Goal: Communication & Community: Answer question/provide support

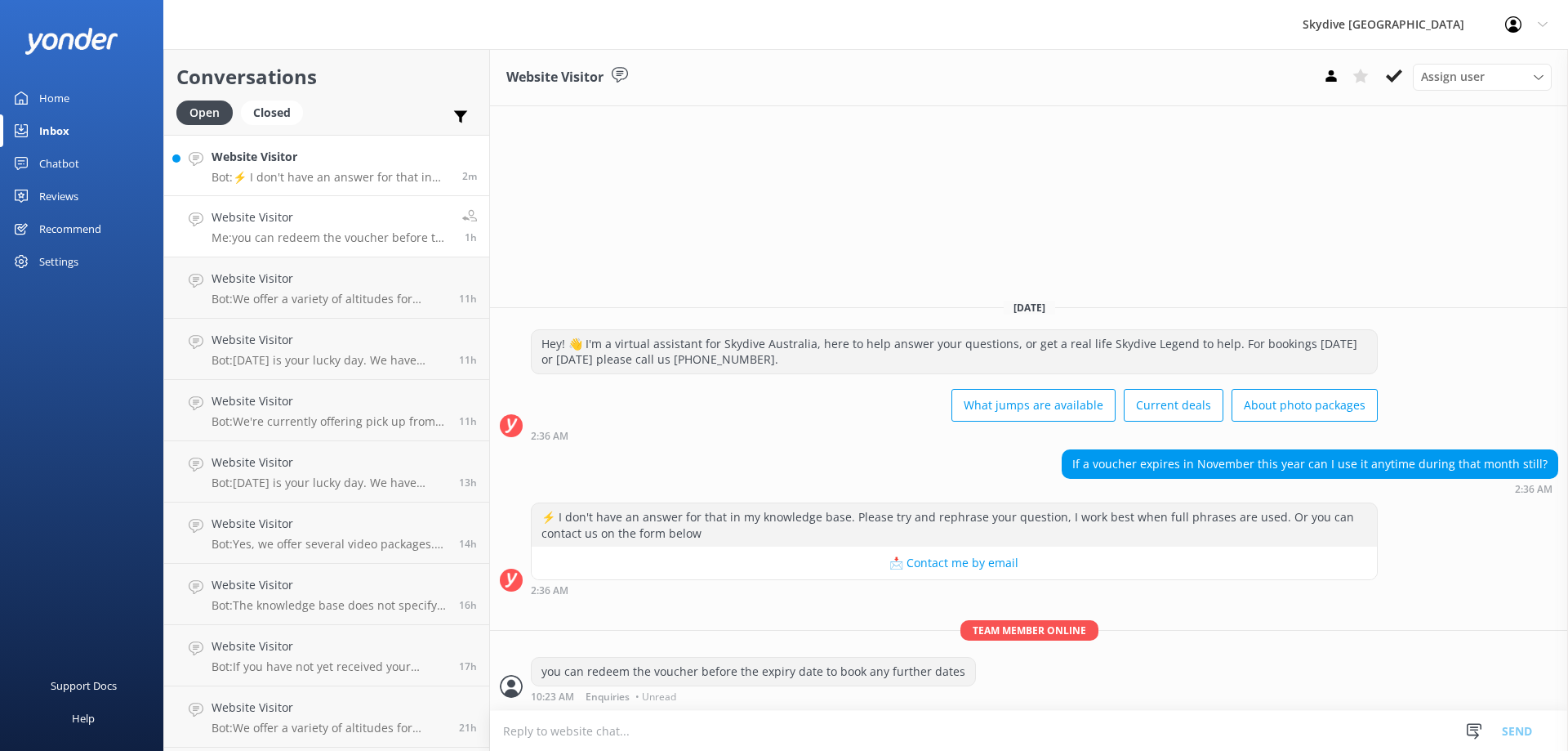
click at [334, 181] on p "Bot: ⚡ I don't have an answer for that in my knowledge base. Please try and rep…" at bounding box center [331, 178] width 238 height 15
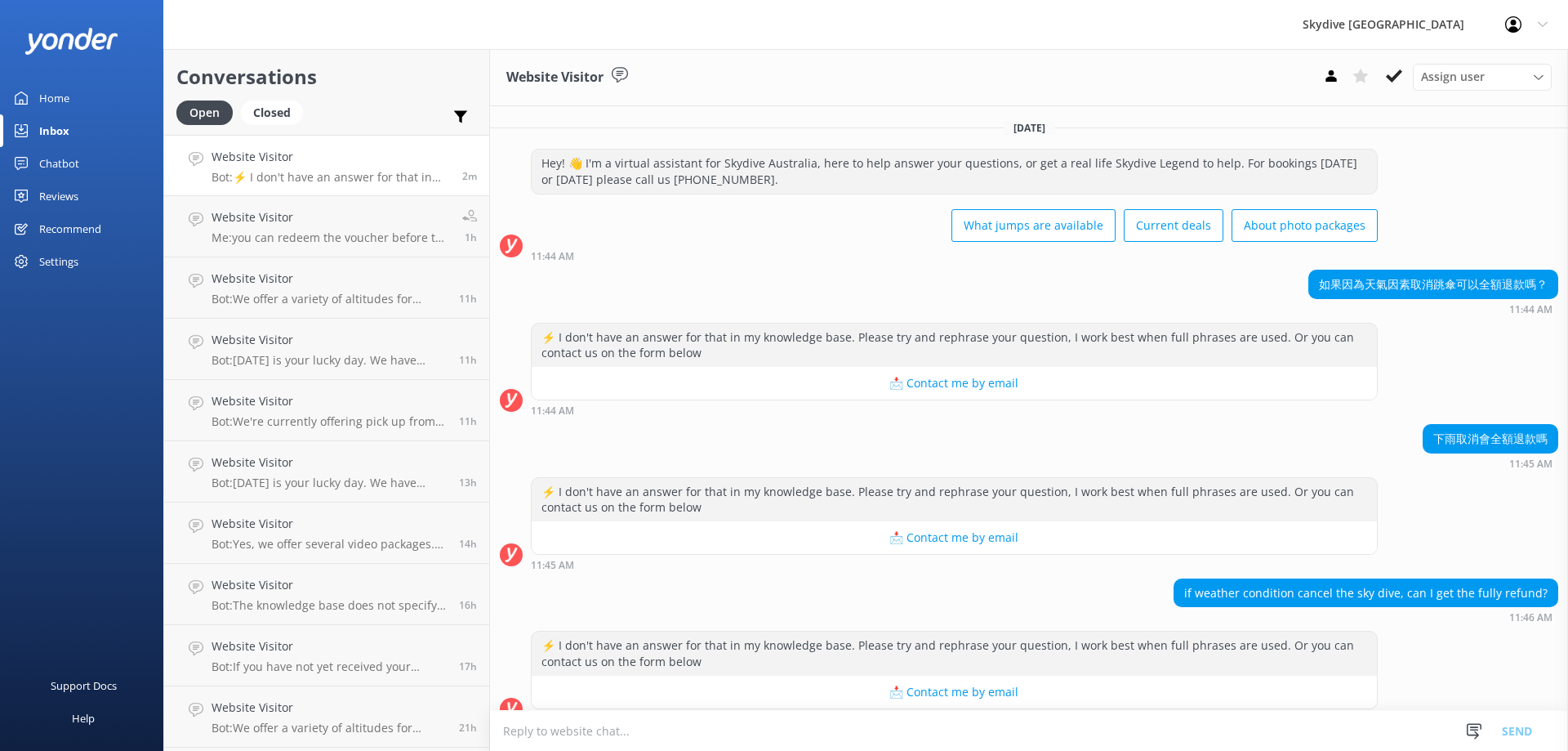
scroll to position [23, 0]
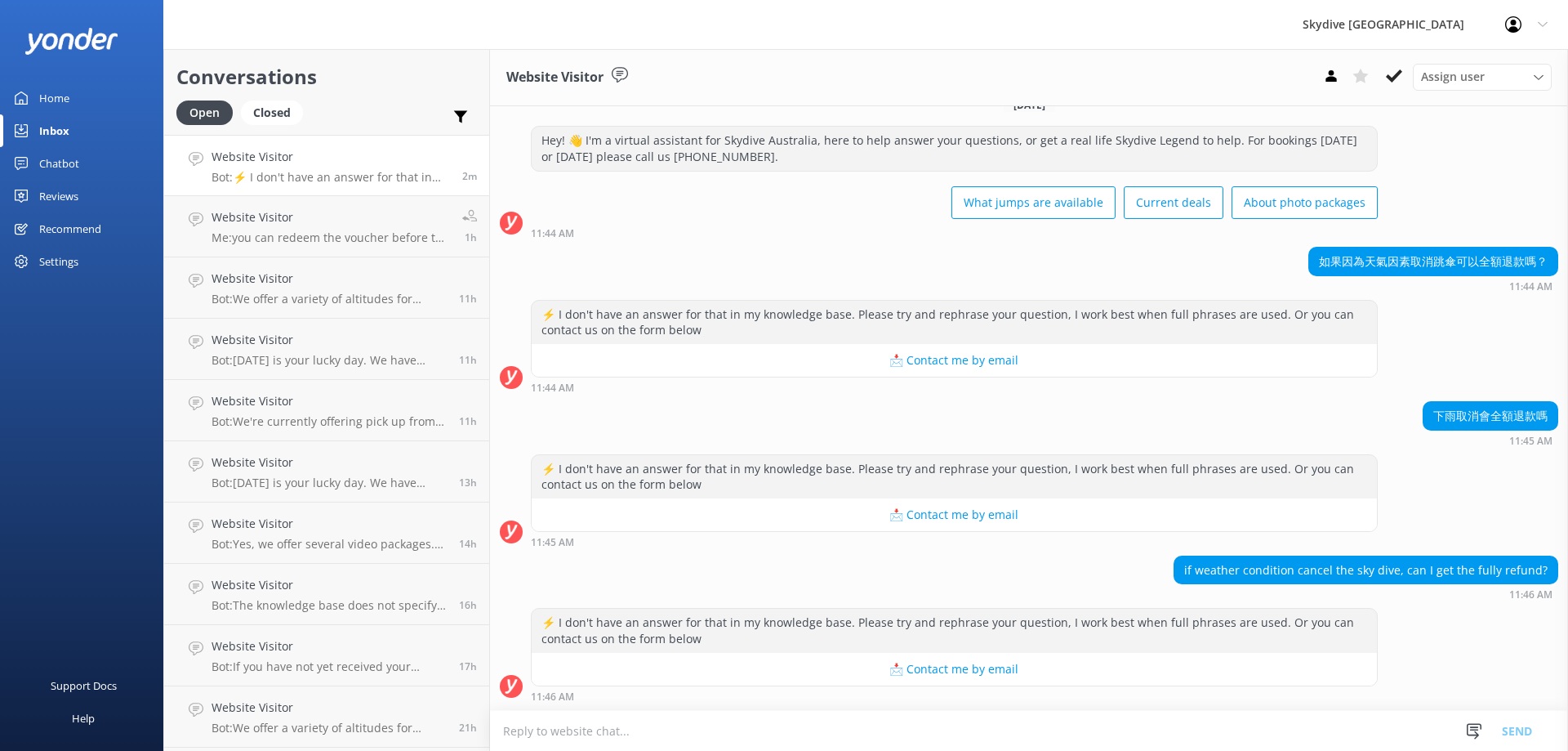
click at [879, 729] on textarea at bounding box center [1029, 731] width 1078 height 40
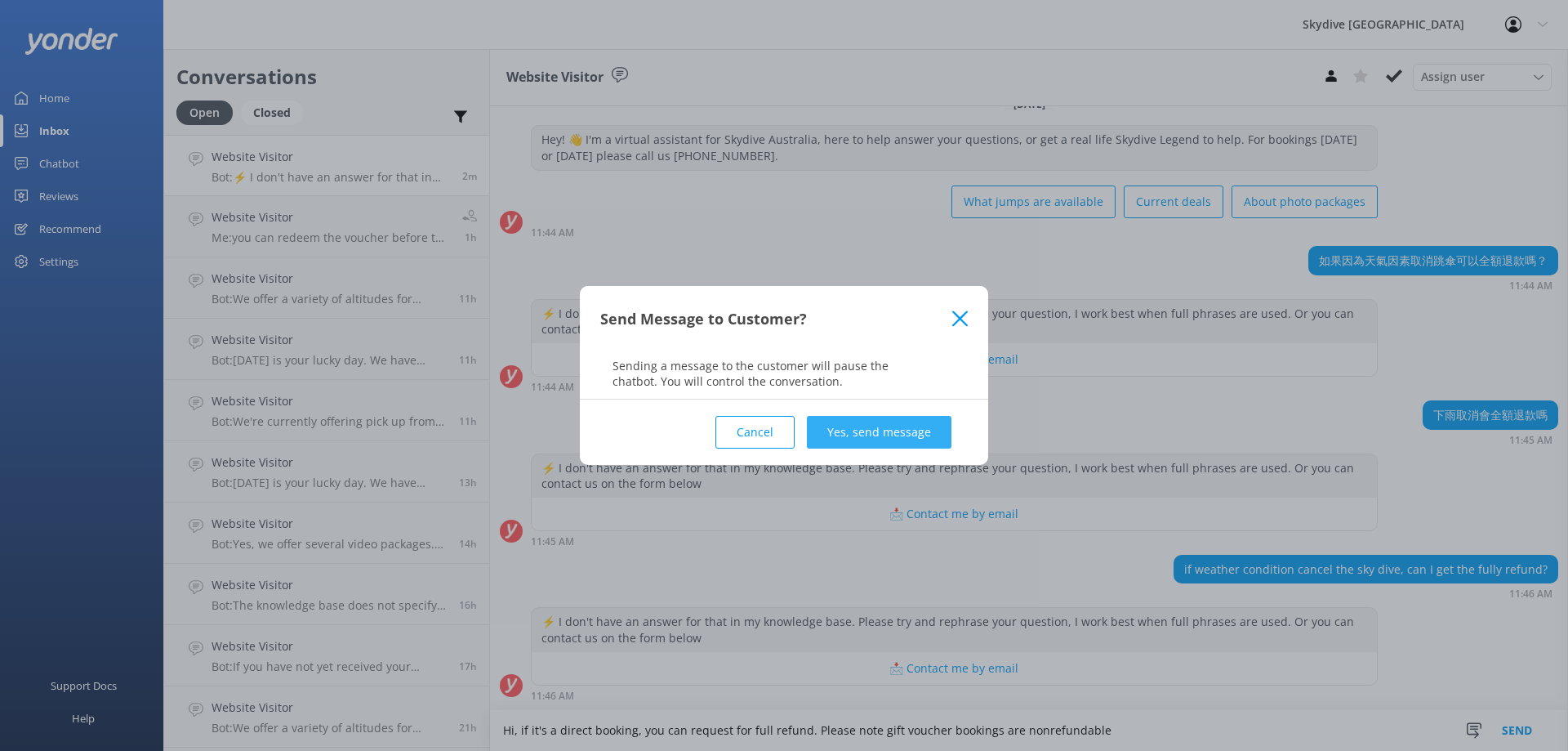
type textarea "Hi, if it's a direct booking, you can request for full refund. Please note gift…"
click at [868, 420] on button "Yes, send message" at bounding box center [880, 432] width 145 height 33
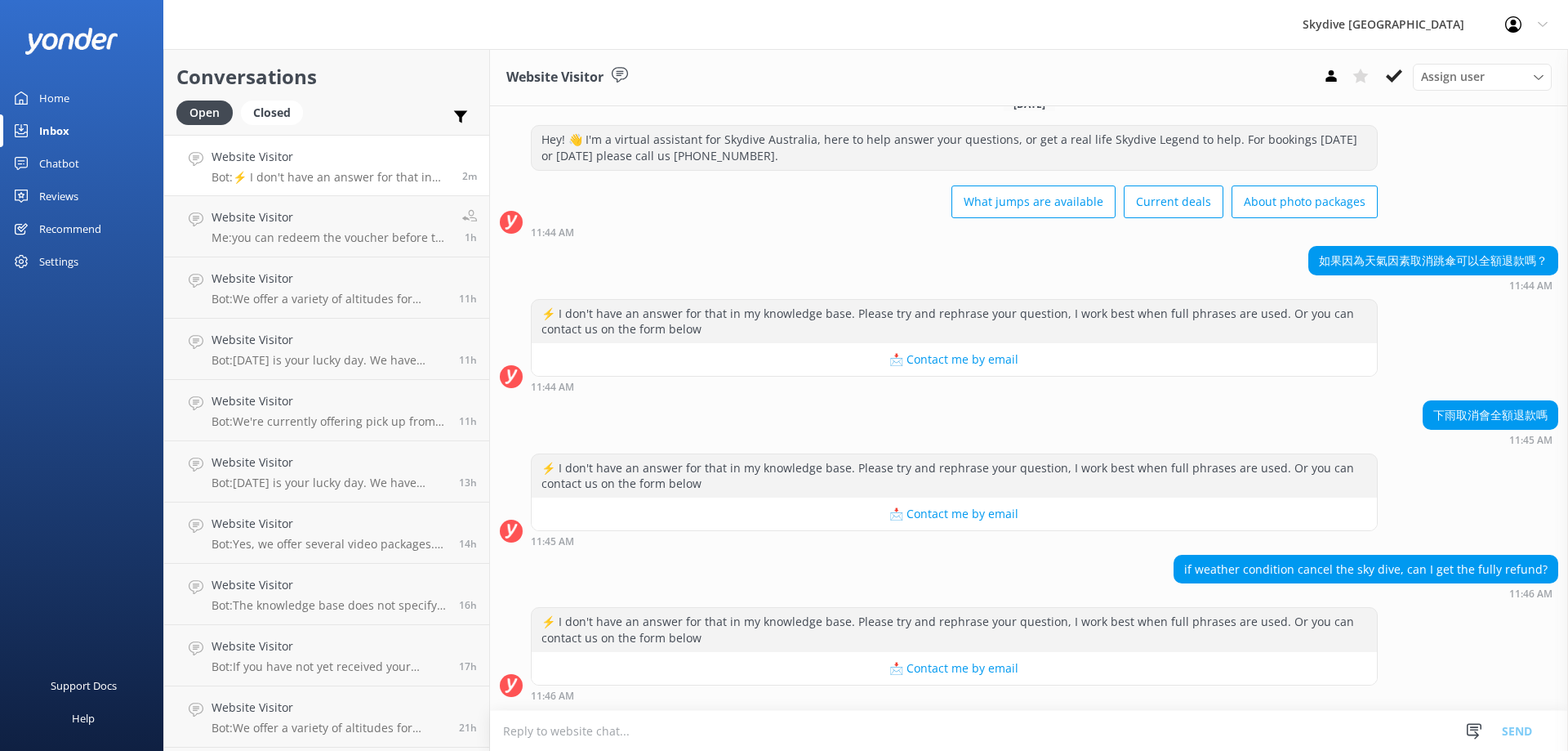
scroll to position [128, 0]
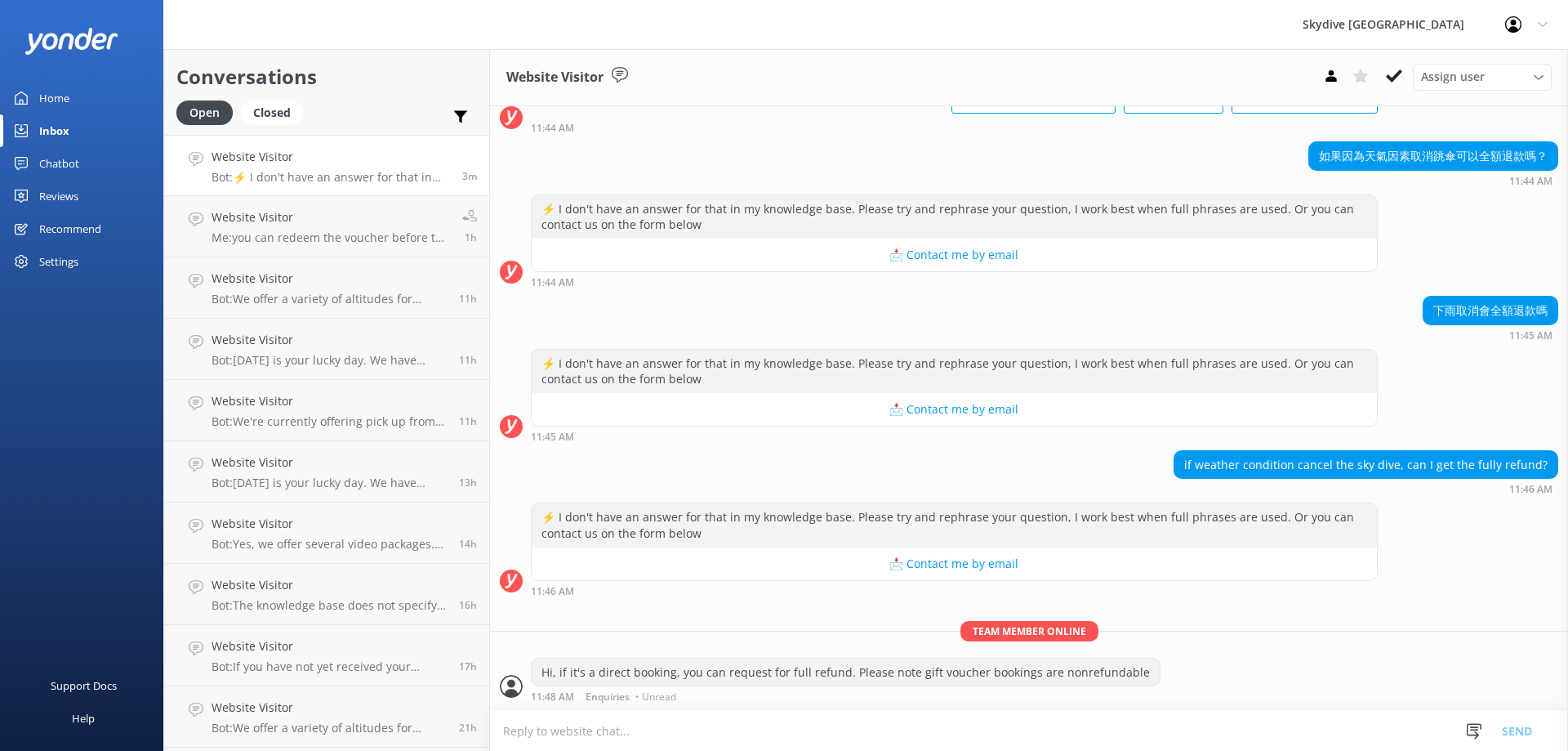
click at [1443, 611] on div "[DATE] Hey! 👋 I'm a virtual assistant for Skydive Australia, here to help answe…" at bounding box center [1029, 344] width 1078 height 732
drag, startPoint x: 871, startPoint y: 675, endPoint x: 1236, endPoint y: 669, distance: 365.0
click at [1168, 666] on div "Hi, if it's a direct booking, you can request for full refund. Please note gift…" at bounding box center [1029, 680] width 1078 height 45
click at [1238, 669] on div "Hi, if it's a direct booking, you can request for full refund. Please note gift…" at bounding box center [1029, 680] width 1078 height 45
click at [348, 152] on h4 "Website Visitor" at bounding box center [327, 157] width 232 height 18
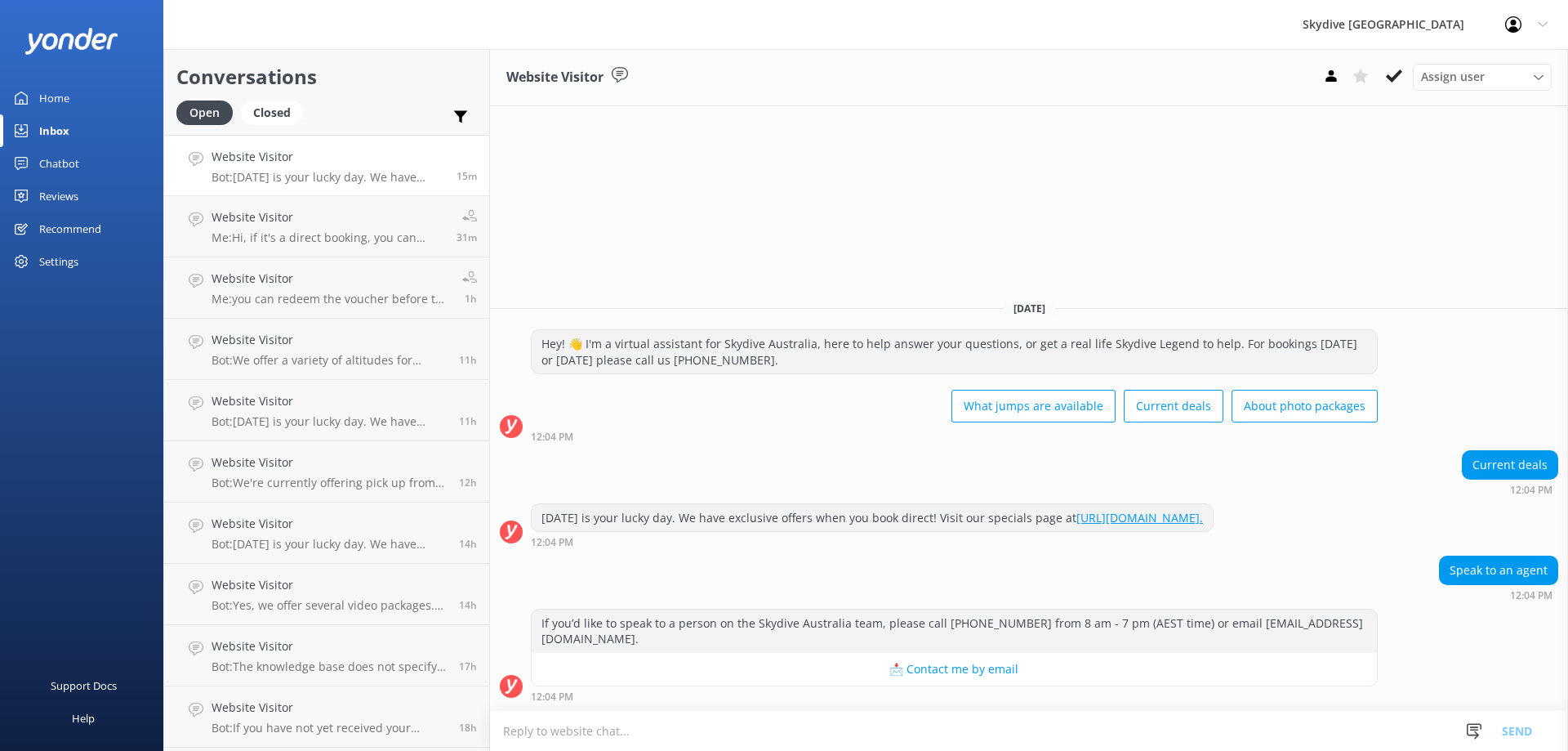
click at [821, 145] on div "Website Visitor Assign user Enquiries Hannah [PERSON_NAME] [PERSON_NAME] [DATE]…" at bounding box center [1029, 400] width 1078 height 702
click at [697, 720] on textarea at bounding box center [1029, 731] width 1078 height 40
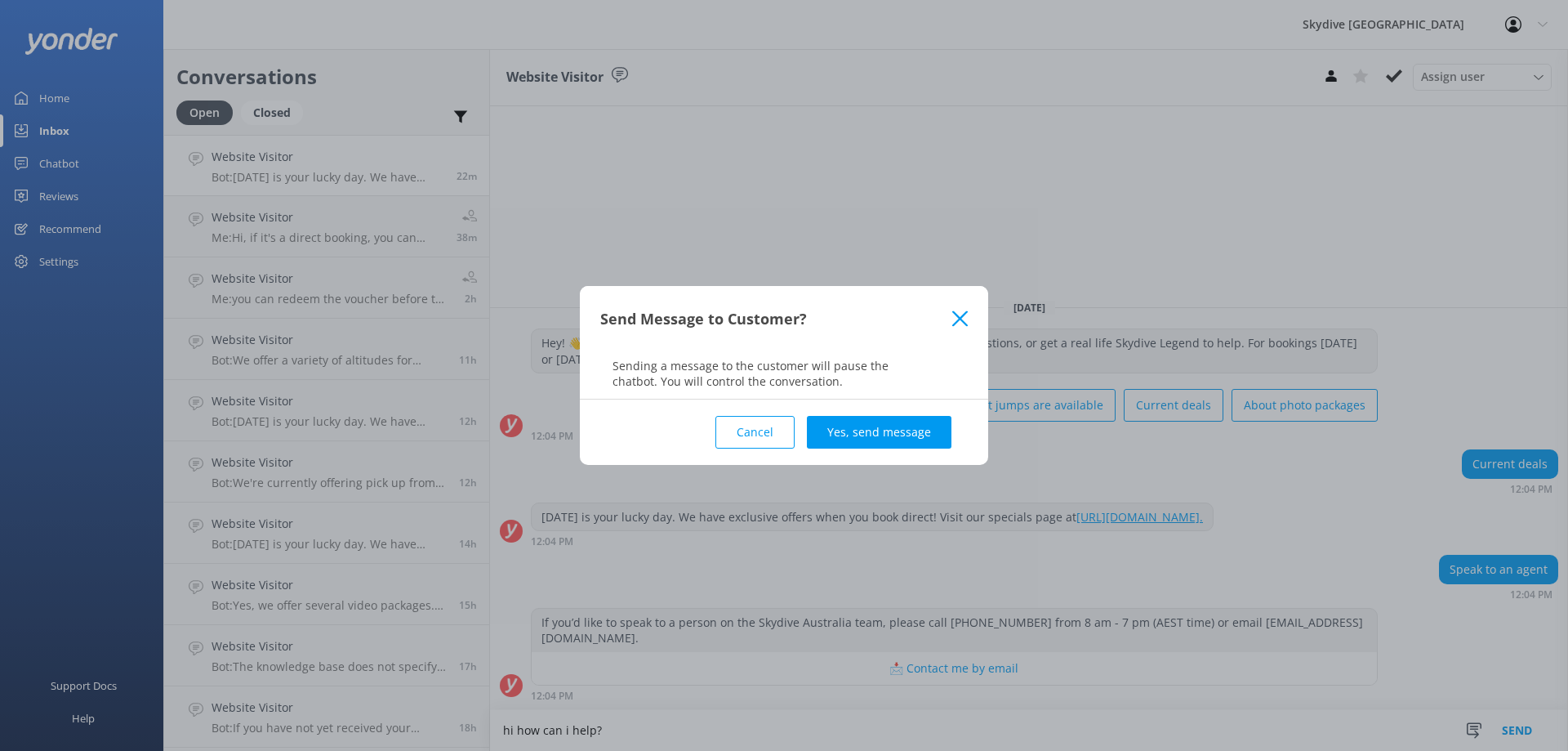
type textarea "hi how can i help?"
click at [899, 449] on div "Cancel Yes, send message" at bounding box center [784, 432] width 367 height 65
click at [899, 438] on button "Yes, send message" at bounding box center [880, 432] width 145 height 33
